Goal: Task Accomplishment & Management: Use online tool/utility

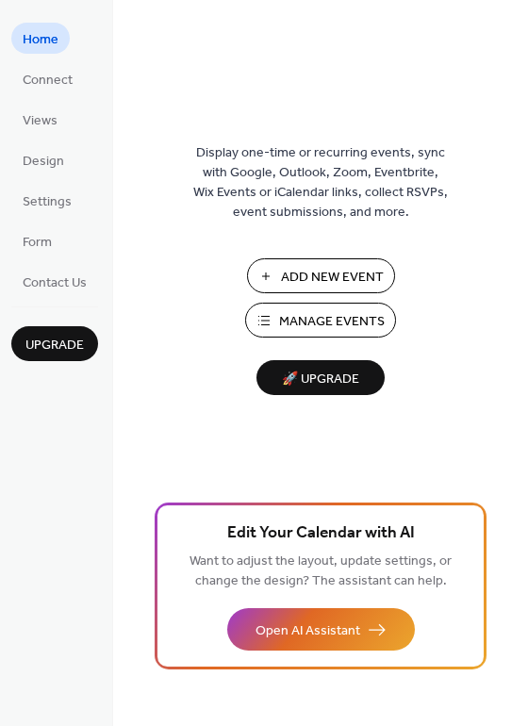
click at [319, 270] on span "Add New Event" at bounding box center [332, 278] width 103 height 20
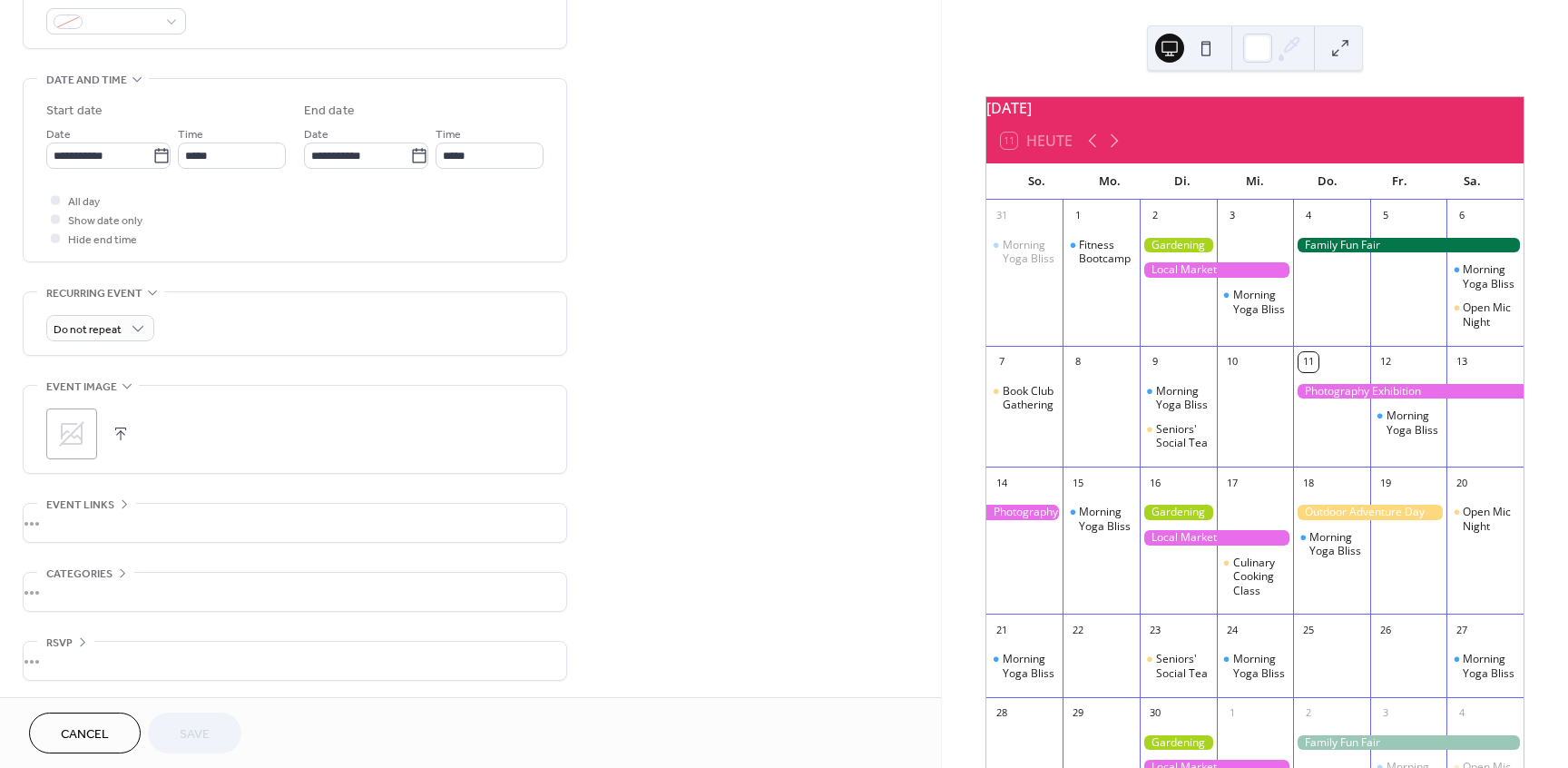
scroll to position [522, 0]
click at [176, 590] on div "•••" at bounding box center [296, 590] width 543 height 38
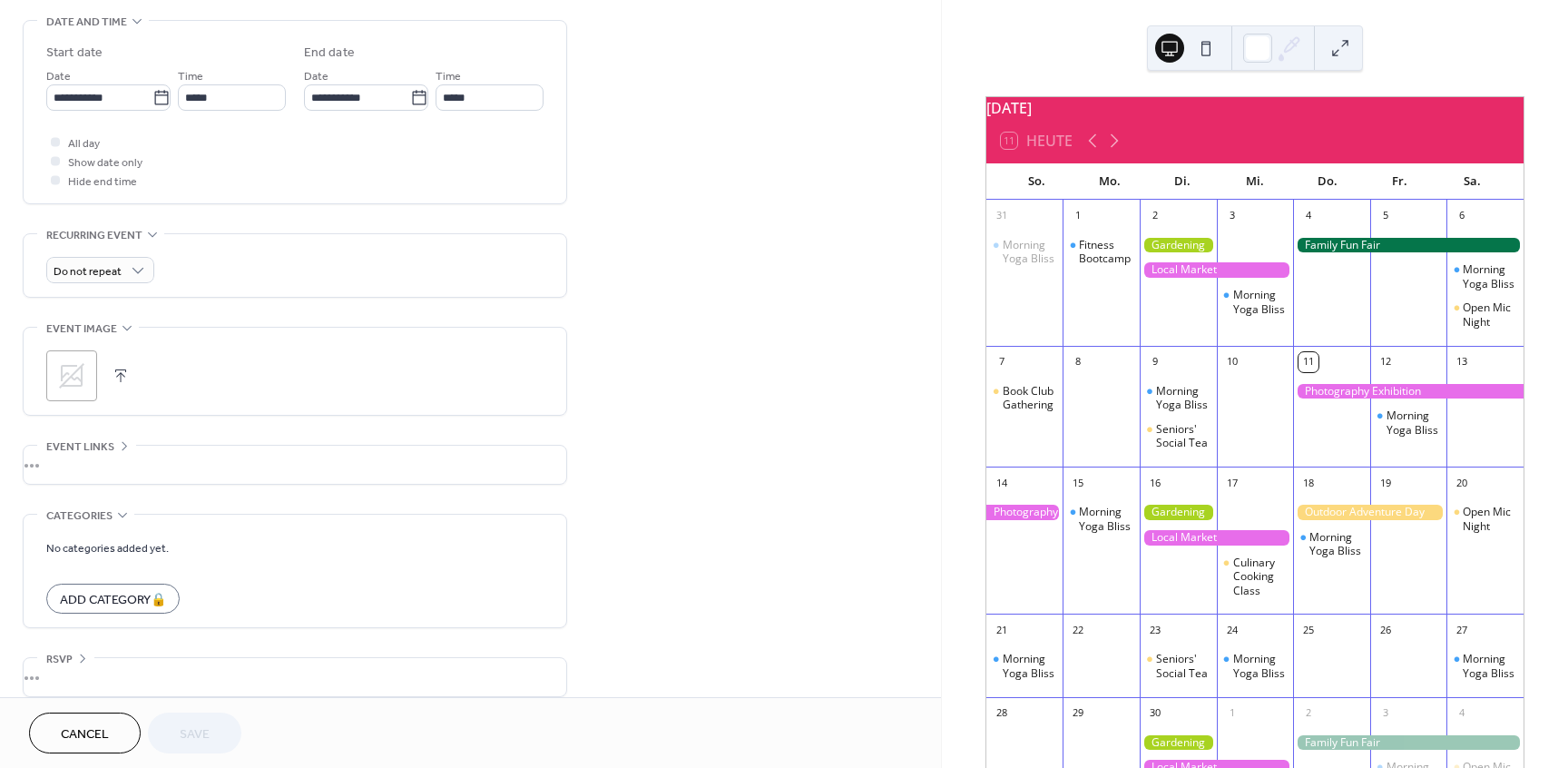
scroll to position [597, 0]
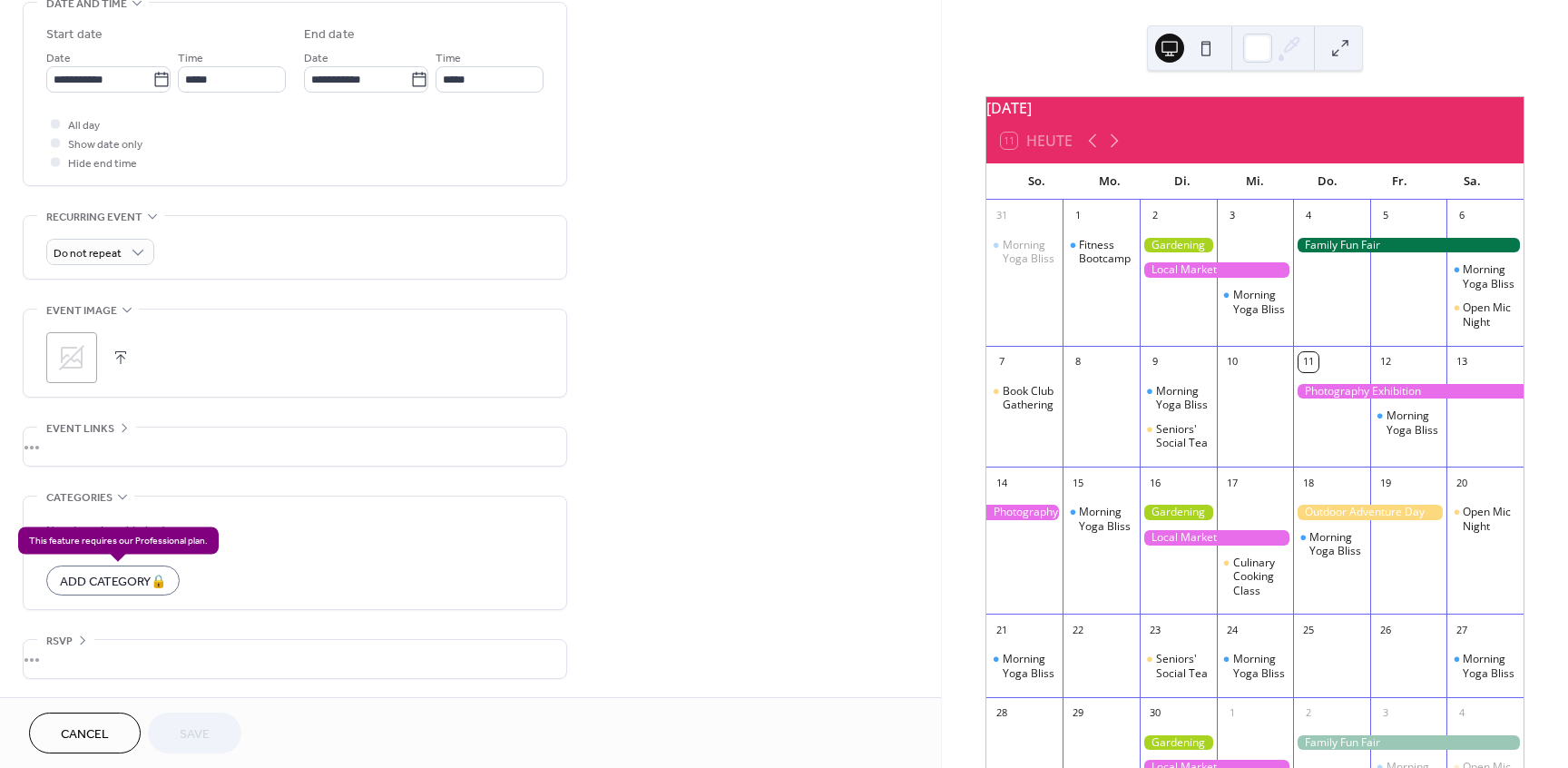
click at [154, 579] on div "Add Category 🔒" at bounding box center [113, 579] width 134 height 30
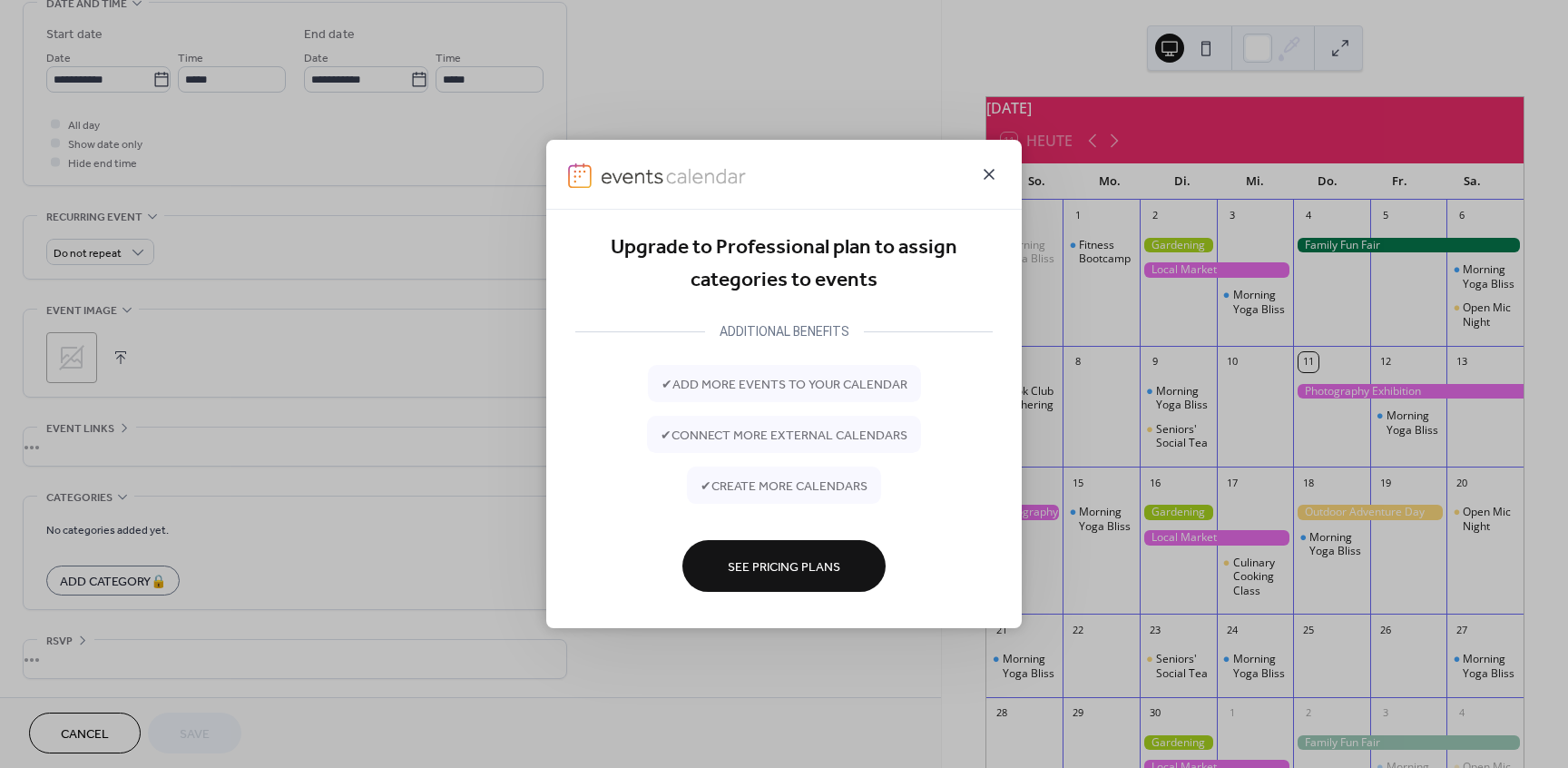
click at [992, 172] on icon at bounding box center [989, 174] width 22 height 22
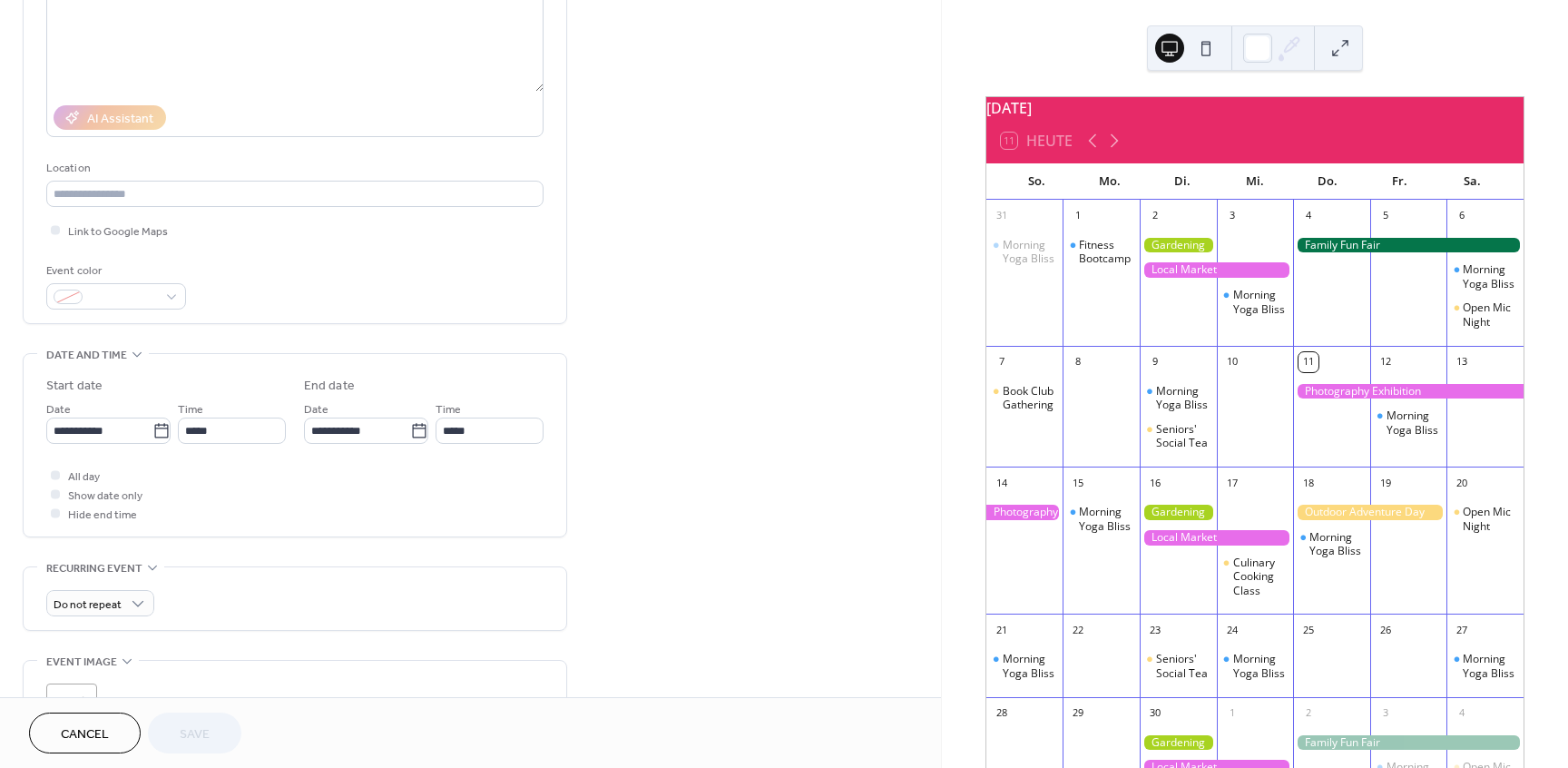
scroll to position [161, 0]
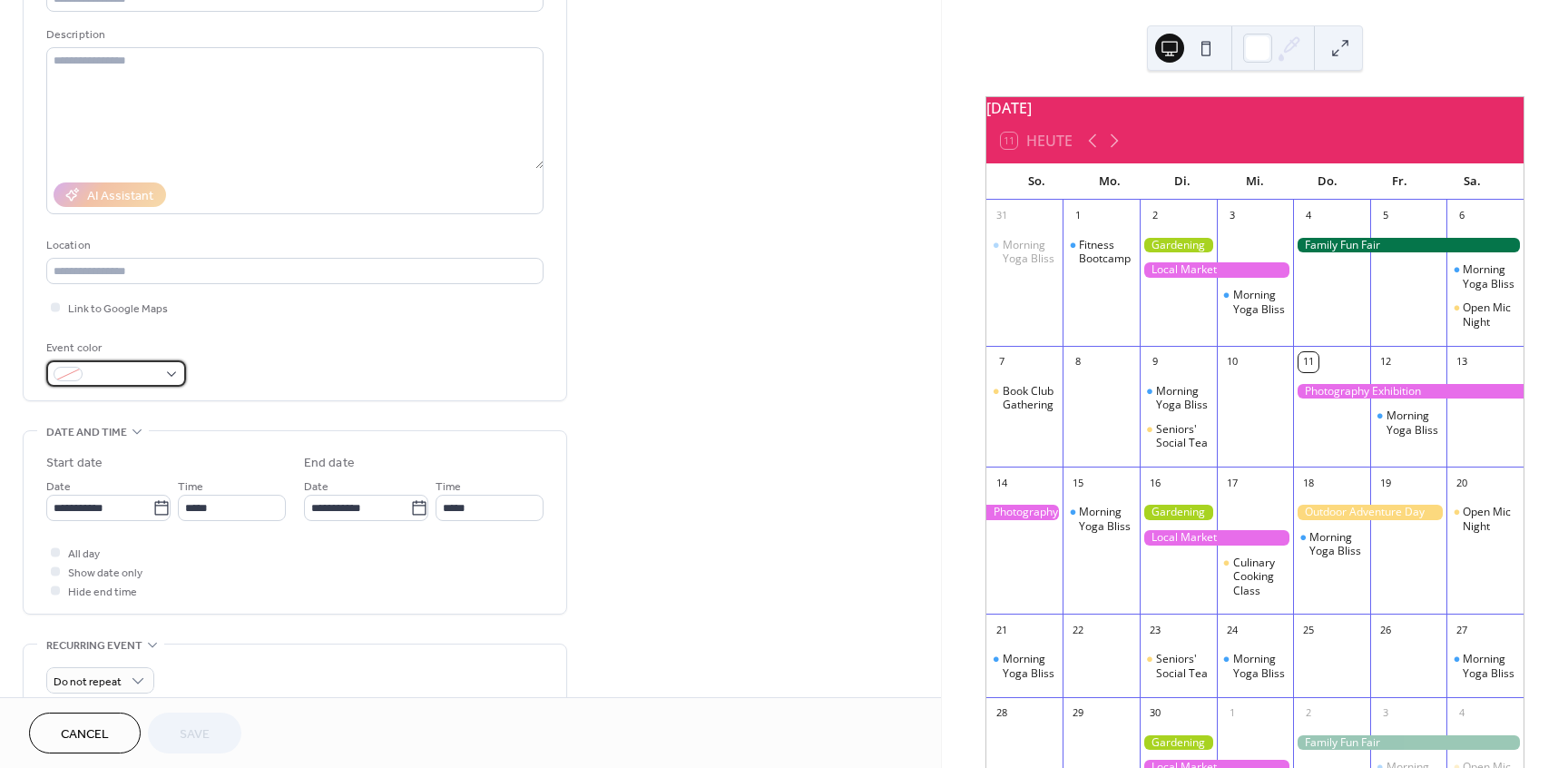
click at [173, 376] on div at bounding box center [116, 372] width 140 height 26
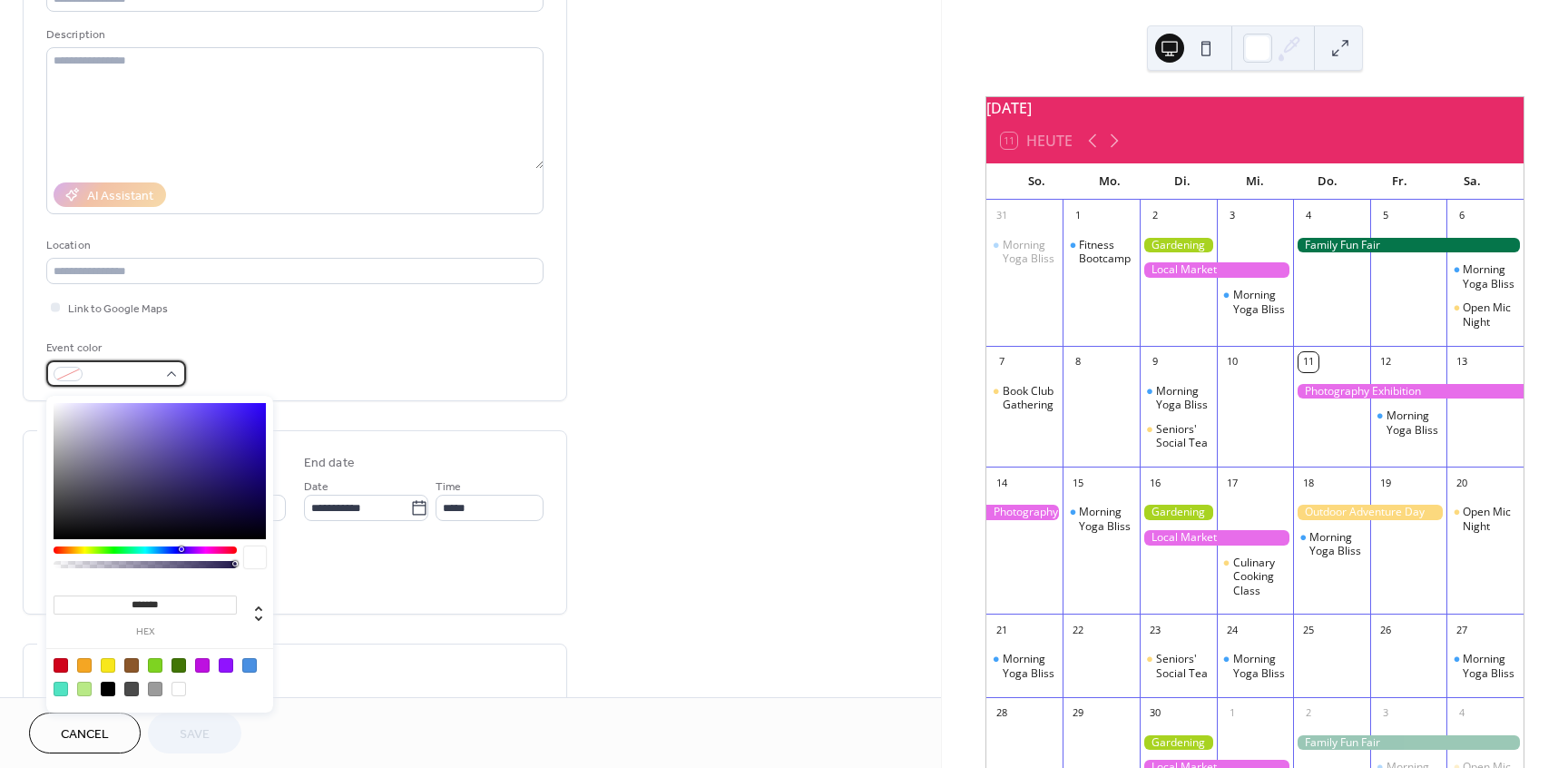
click at [173, 376] on div at bounding box center [116, 372] width 140 height 26
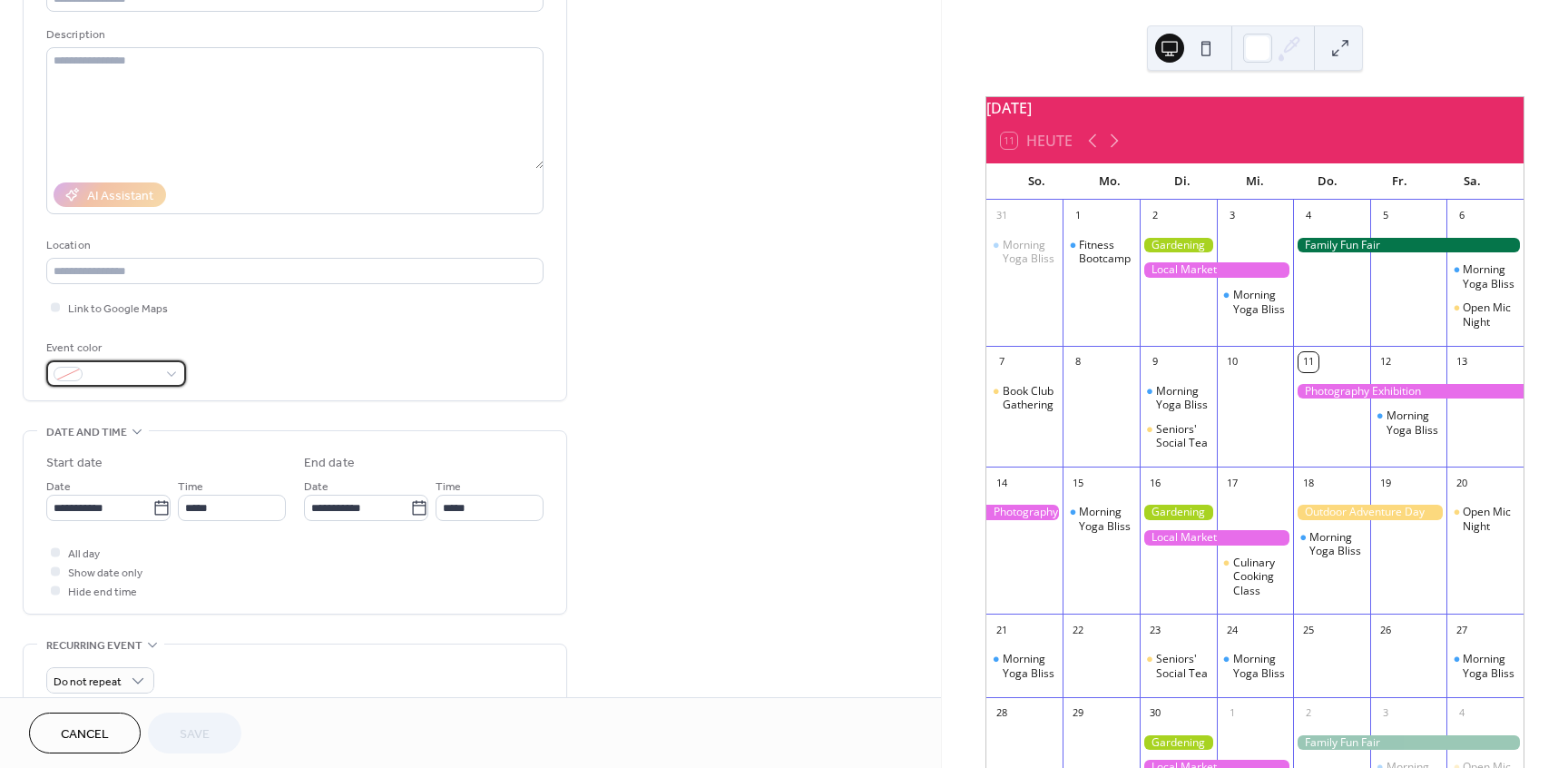
scroll to position [0, 0]
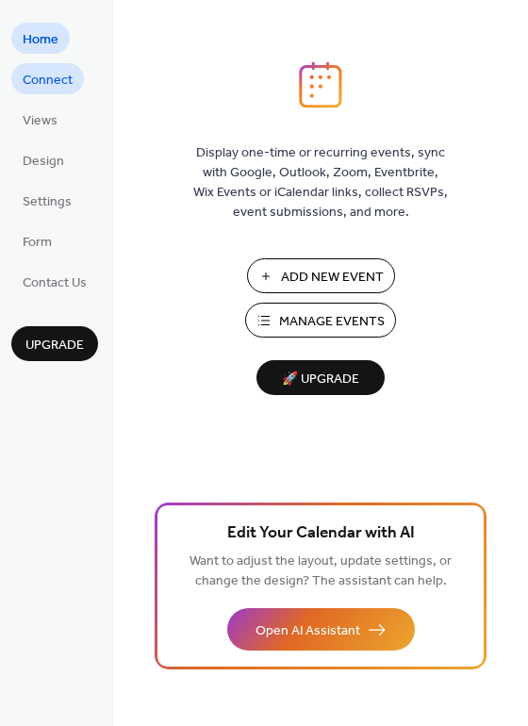
click at [41, 76] on span "Connect" at bounding box center [48, 81] width 50 height 20
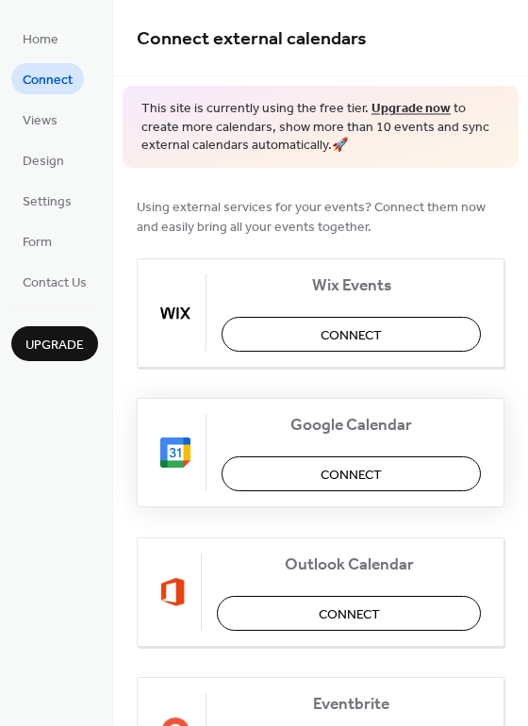
click at [301, 481] on button "Connect" at bounding box center [351, 473] width 259 height 35
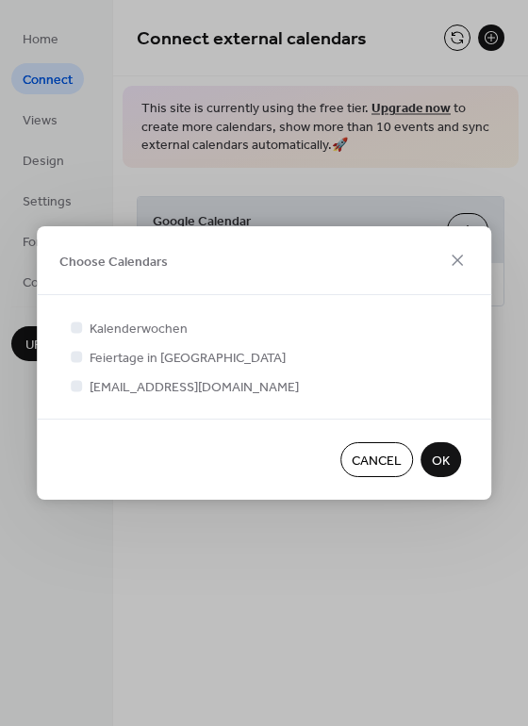
click at [441, 458] on span "OK" at bounding box center [441, 462] width 18 height 20
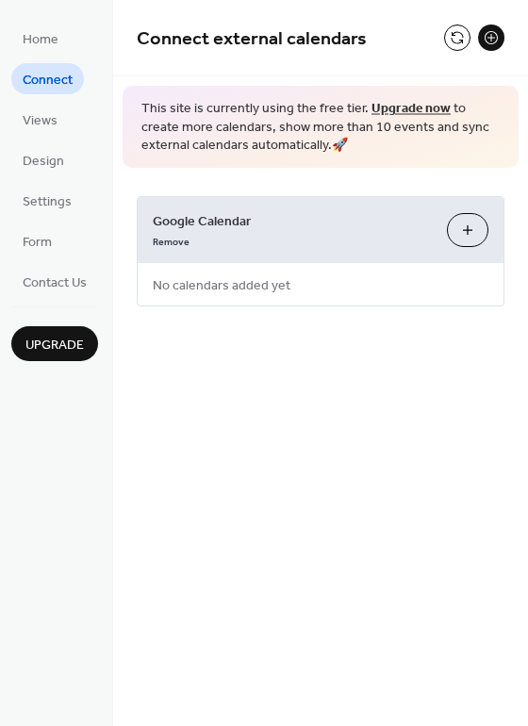
click at [463, 227] on button "Choose Calendars" at bounding box center [467, 230] width 41 height 34
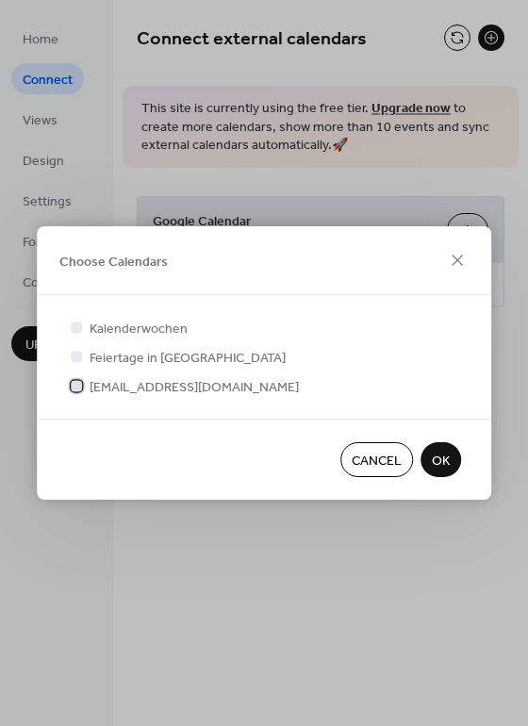
click at [119, 388] on span "tobykaep@gmail.com" at bounding box center [194, 388] width 209 height 20
click at [449, 461] on span "OK" at bounding box center [441, 462] width 18 height 20
